Goal: Task Accomplishment & Management: Manage account settings

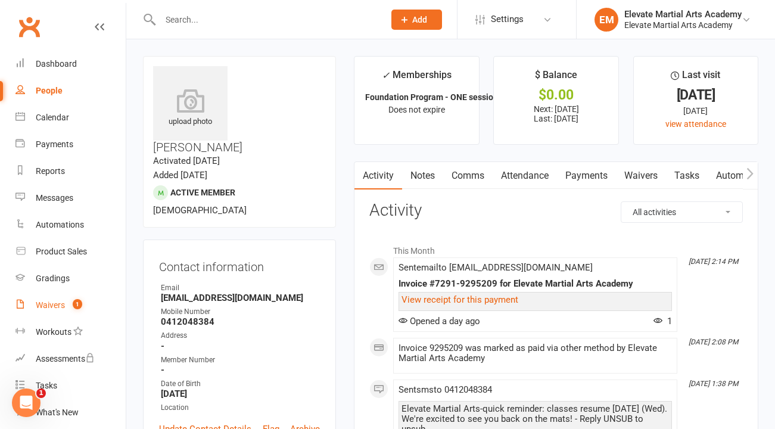
click at [49, 304] on div "Waivers" at bounding box center [50, 305] width 29 height 10
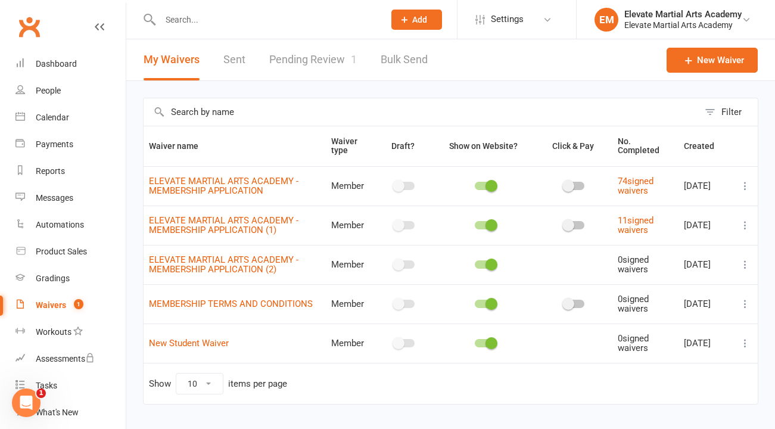
click at [324, 54] on link "Pending Review 1" at bounding box center [313, 59] width 88 height 41
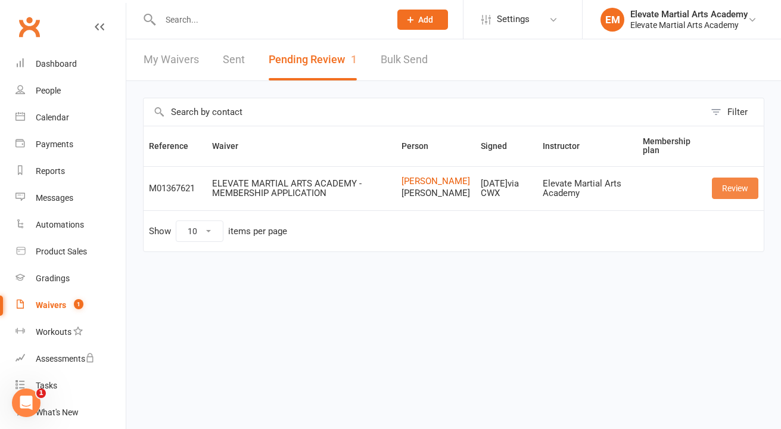
click at [734, 189] on link "Review" at bounding box center [735, 188] width 46 height 21
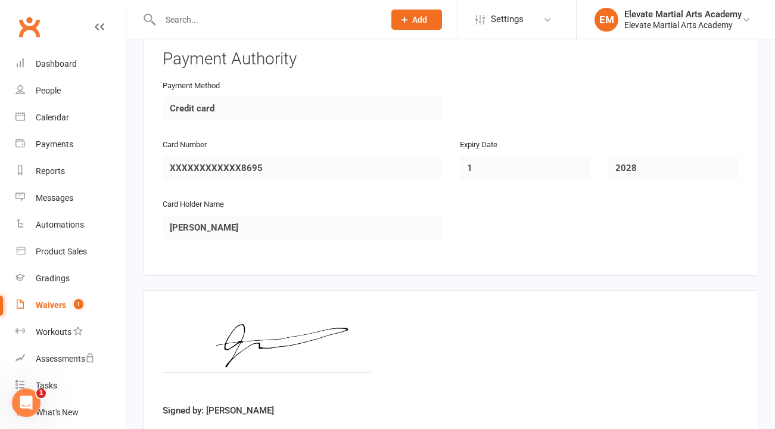
scroll to position [2012, 0]
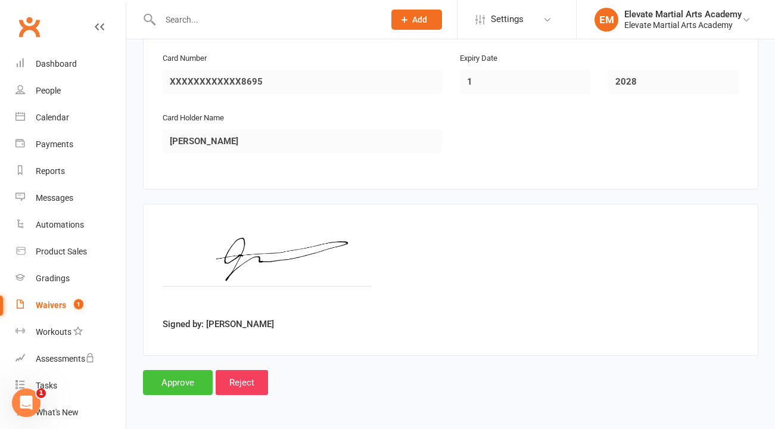
click at [179, 378] on input "Approve" at bounding box center [178, 382] width 70 height 25
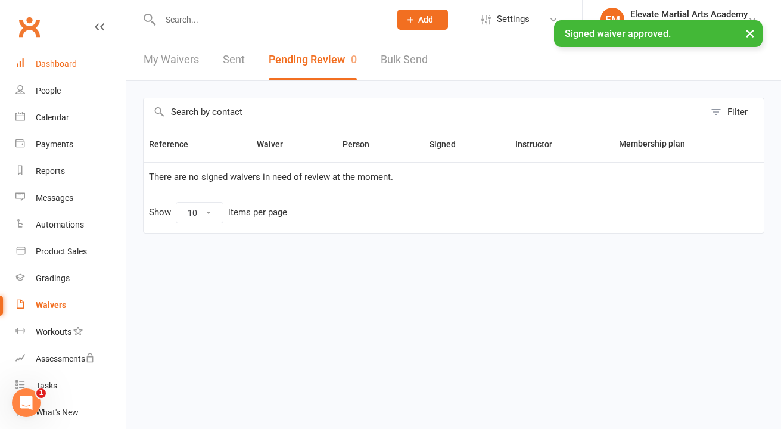
click at [67, 67] on div "Dashboard" at bounding box center [56, 64] width 41 height 10
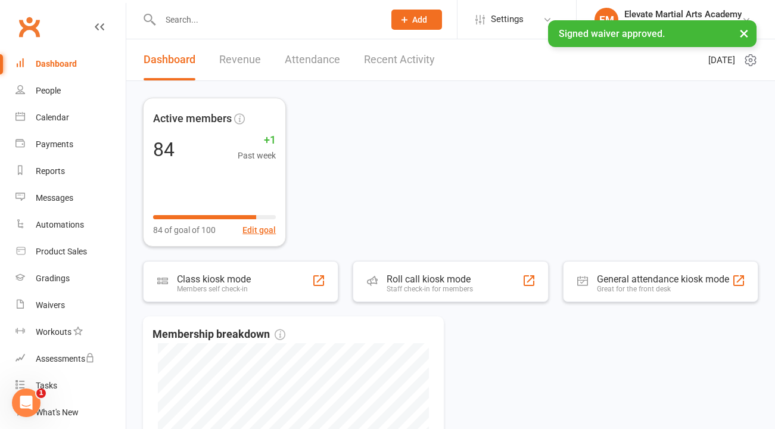
click at [382, 63] on link "Recent Activity" at bounding box center [399, 59] width 71 height 41
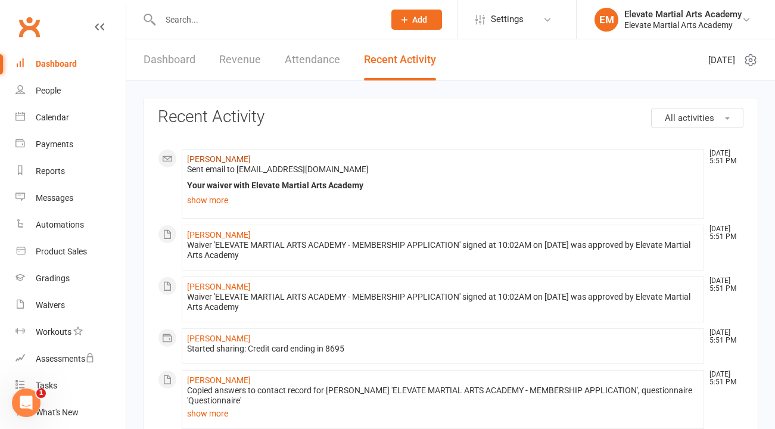
click at [200, 155] on link "[PERSON_NAME]" at bounding box center [219, 159] width 64 height 10
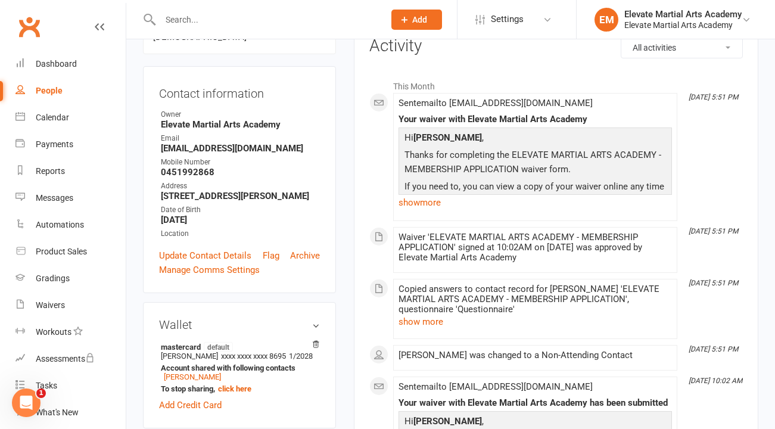
scroll to position [171, 0]
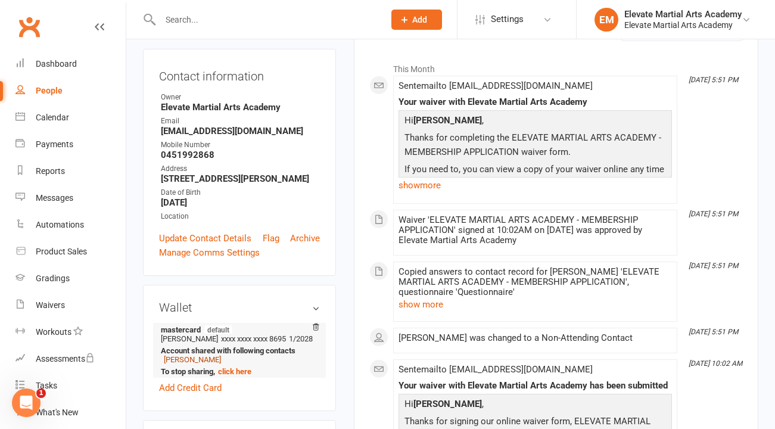
click at [181, 355] on link "[PERSON_NAME]" at bounding box center [192, 359] width 57 height 9
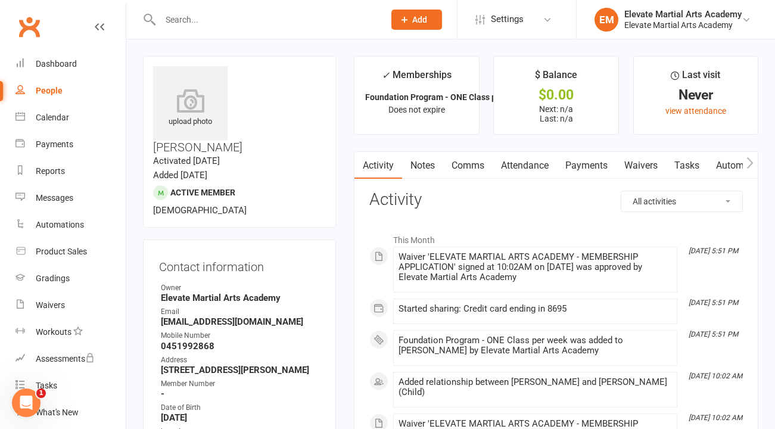
click at [582, 167] on link "Payments" at bounding box center [586, 165] width 59 height 27
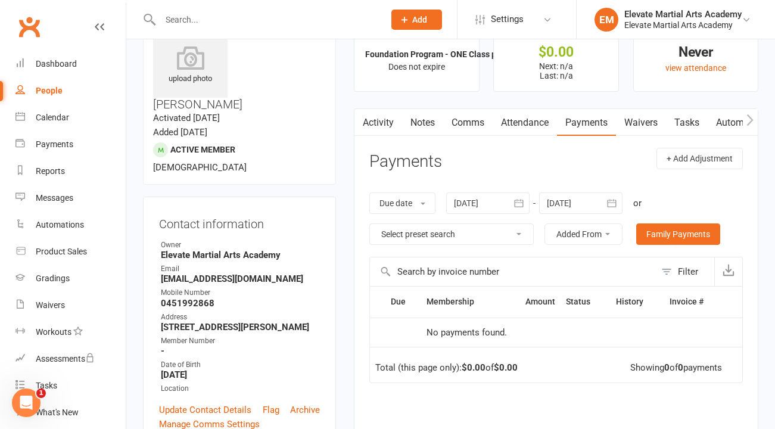
scroll to position [41, 0]
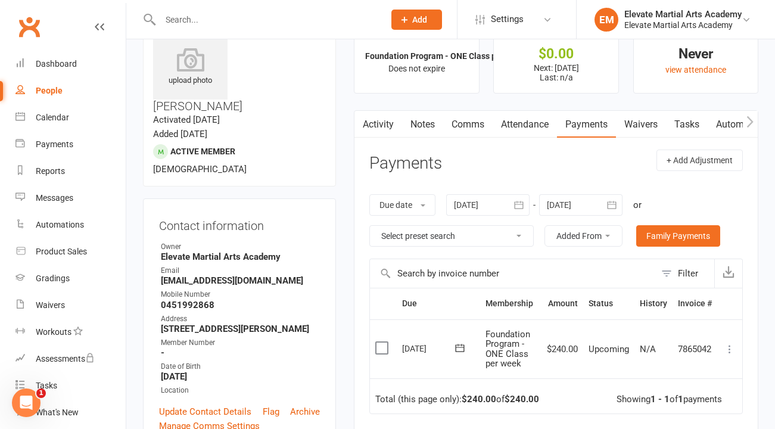
click at [730, 347] on icon at bounding box center [730, 349] width 12 height 12
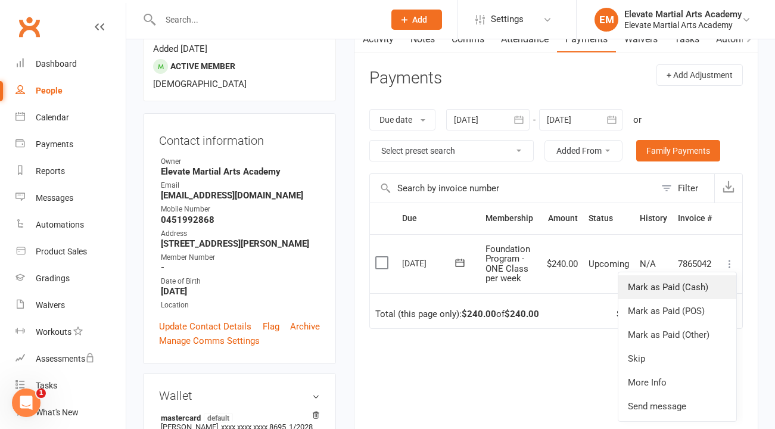
scroll to position [138, 0]
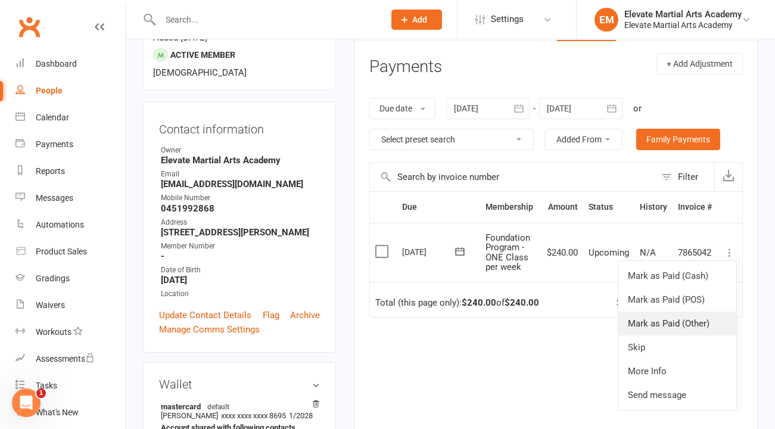
click at [674, 325] on link "Mark as Paid (Other)" at bounding box center [677, 324] width 118 height 24
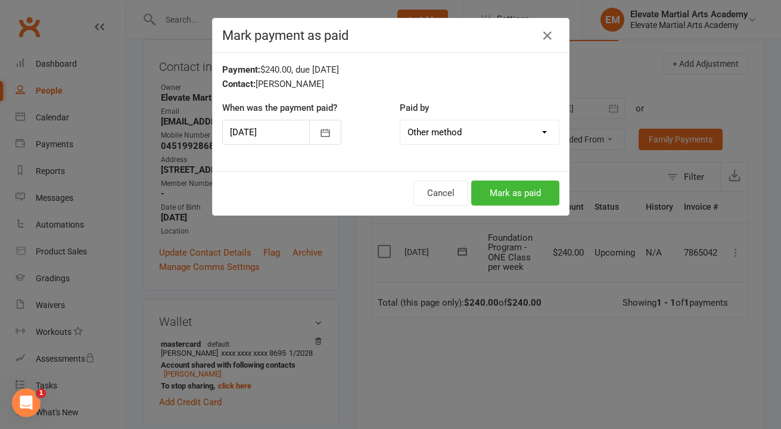
click at [543, 132] on select "Cash POS Other method" at bounding box center [479, 132] width 158 height 24
select select "0"
click at [518, 191] on button "Mark as paid" at bounding box center [515, 193] width 88 height 25
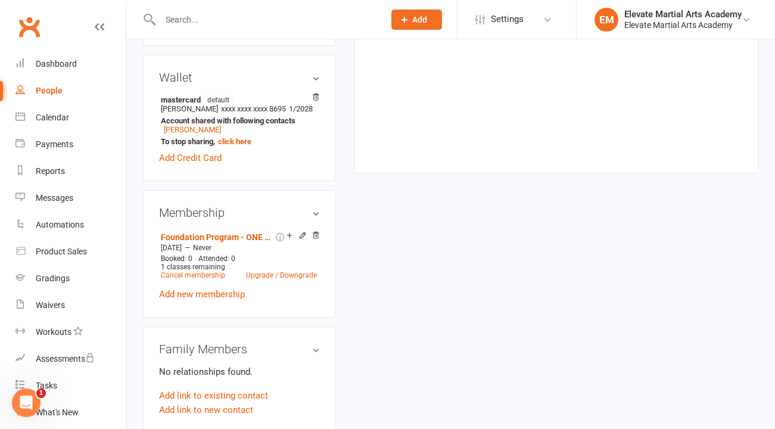
scroll to position [455, 0]
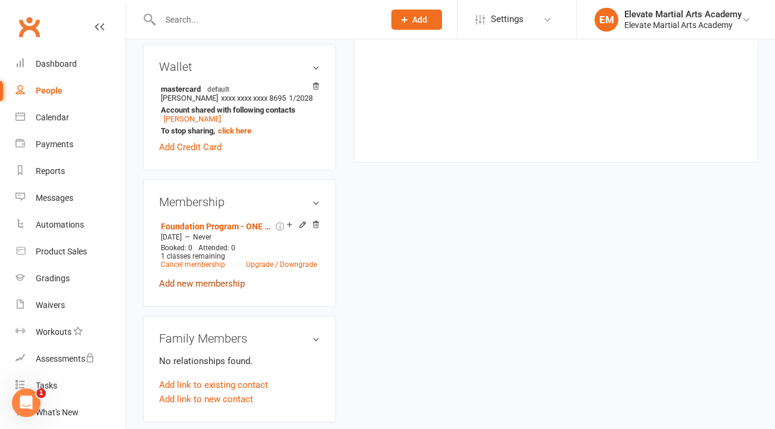
click at [217, 278] on link "Add new membership" at bounding box center [202, 283] width 86 height 11
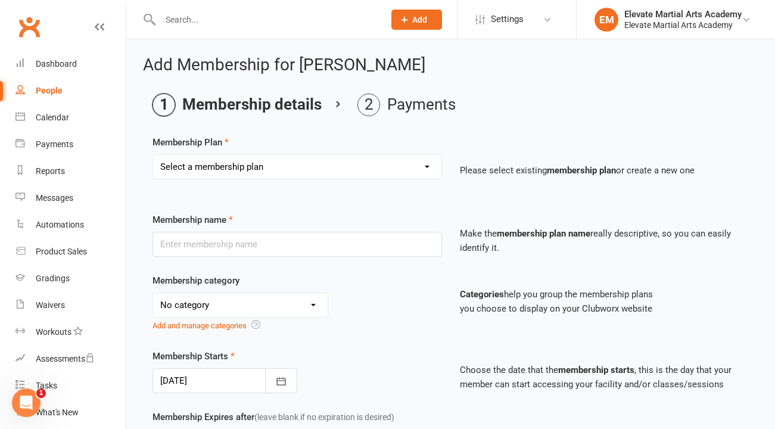
click at [308, 162] on select "Select a membership plan Create new Membership Plan Foundation Program - ONE se…" at bounding box center [297, 167] width 288 height 24
select select "9"
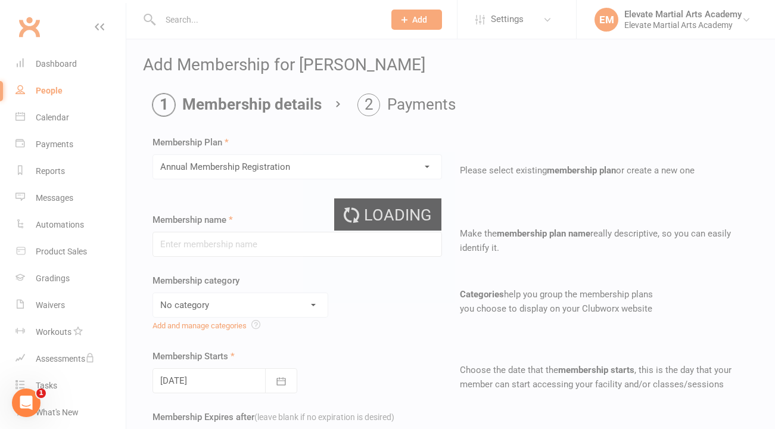
type input "Annual Membership Registration"
select select "2"
type input "1"
type input "0"
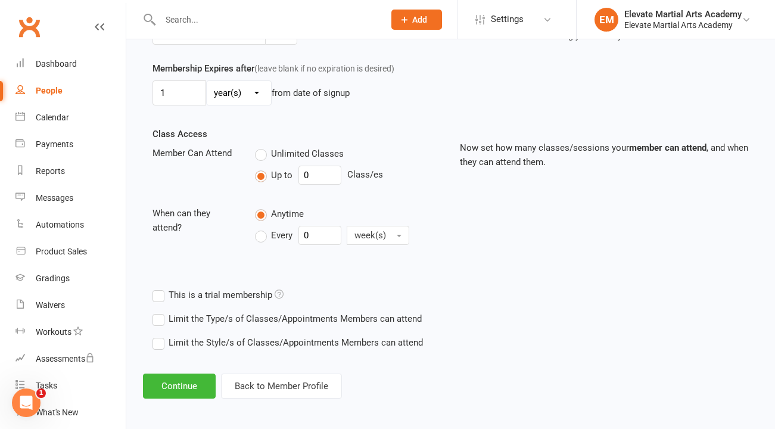
scroll to position [348, 0]
click at [163, 386] on button "Continue" at bounding box center [179, 386] width 73 height 25
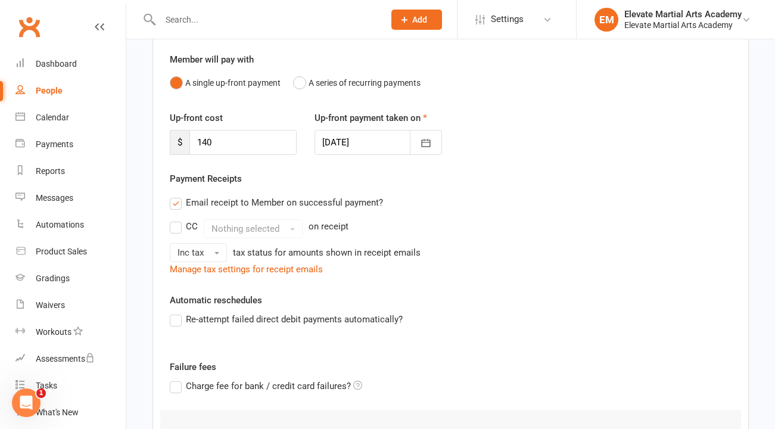
scroll to position [267, 0]
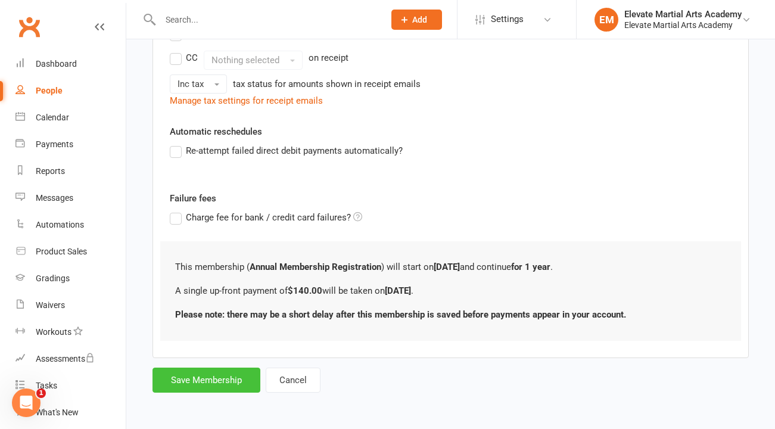
click at [197, 385] on button "Save Membership" at bounding box center [207, 380] width 108 height 25
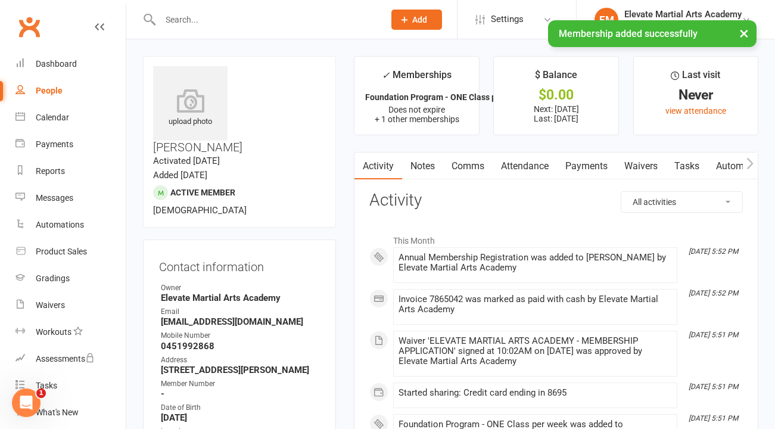
click at [584, 172] on link "Payments" at bounding box center [586, 166] width 59 height 27
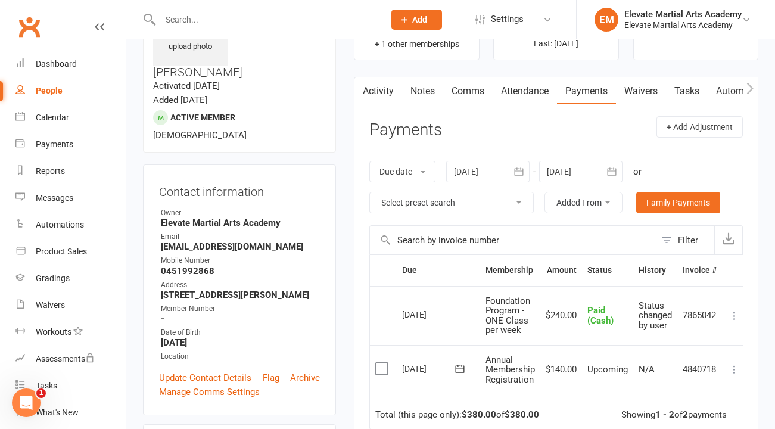
click at [735, 371] on icon at bounding box center [735, 369] width 12 height 12
click at [693, 391] on link "Mark as Paid (Cash)" at bounding box center [682, 393] width 118 height 24
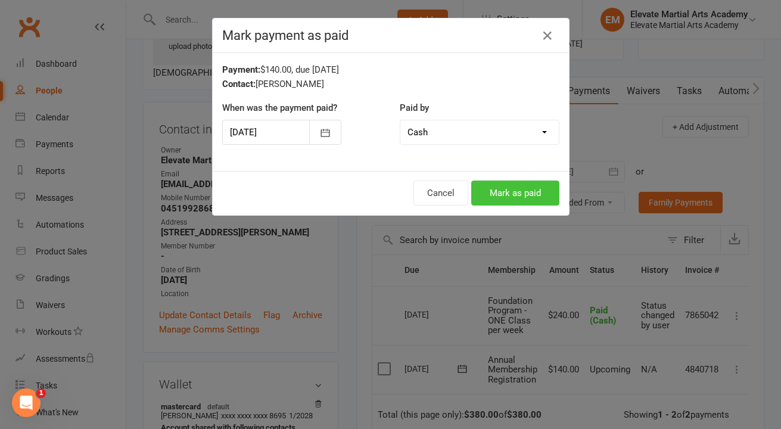
click at [499, 187] on button "Mark as paid" at bounding box center [515, 193] width 88 height 25
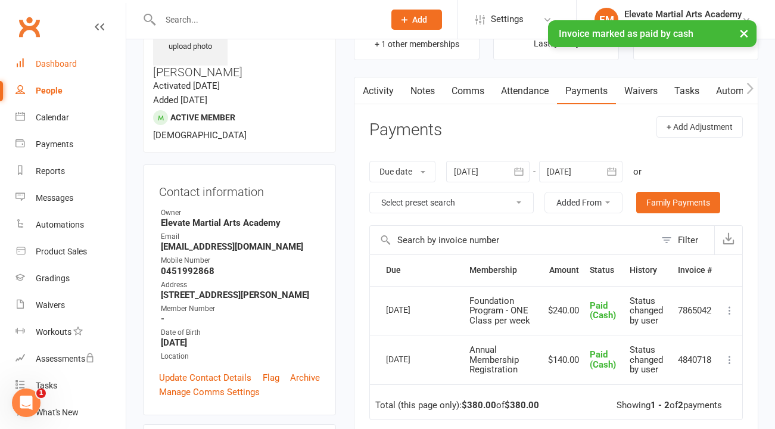
click at [64, 66] on div "Dashboard" at bounding box center [56, 64] width 41 height 10
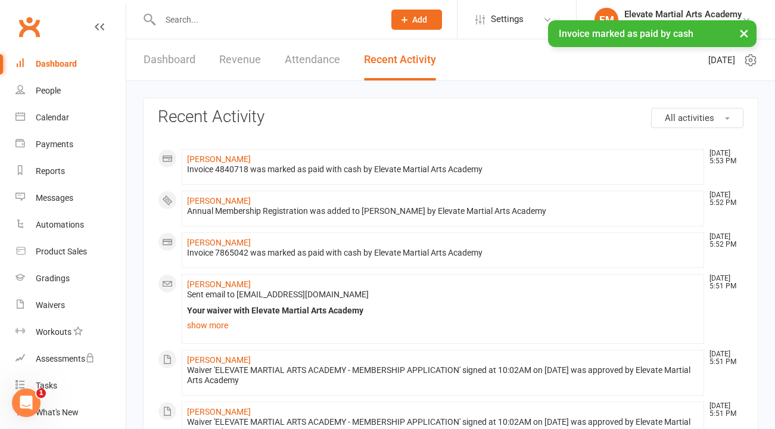
click at [179, 60] on link "Dashboard" at bounding box center [170, 59] width 52 height 41
